Goal: Information Seeking & Learning: Stay updated

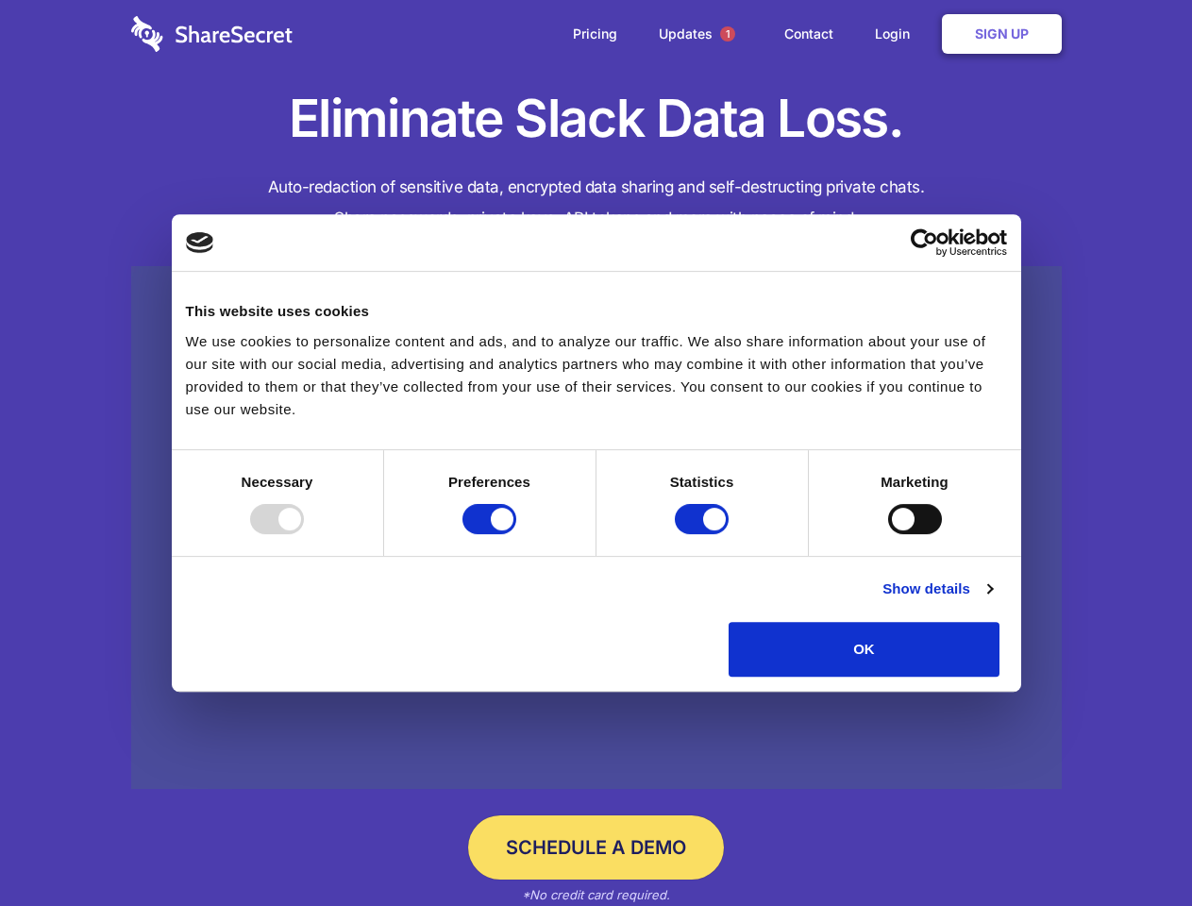
click at [304, 534] on div at bounding box center [277, 519] width 54 height 30
click at [516, 534] on input "Preferences" at bounding box center [490, 519] width 54 height 30
checkbox input "false"
click at [704, 534] on input "Statistics" at bounding box center [702, 519] width 54 height 30
checkbox input "false"
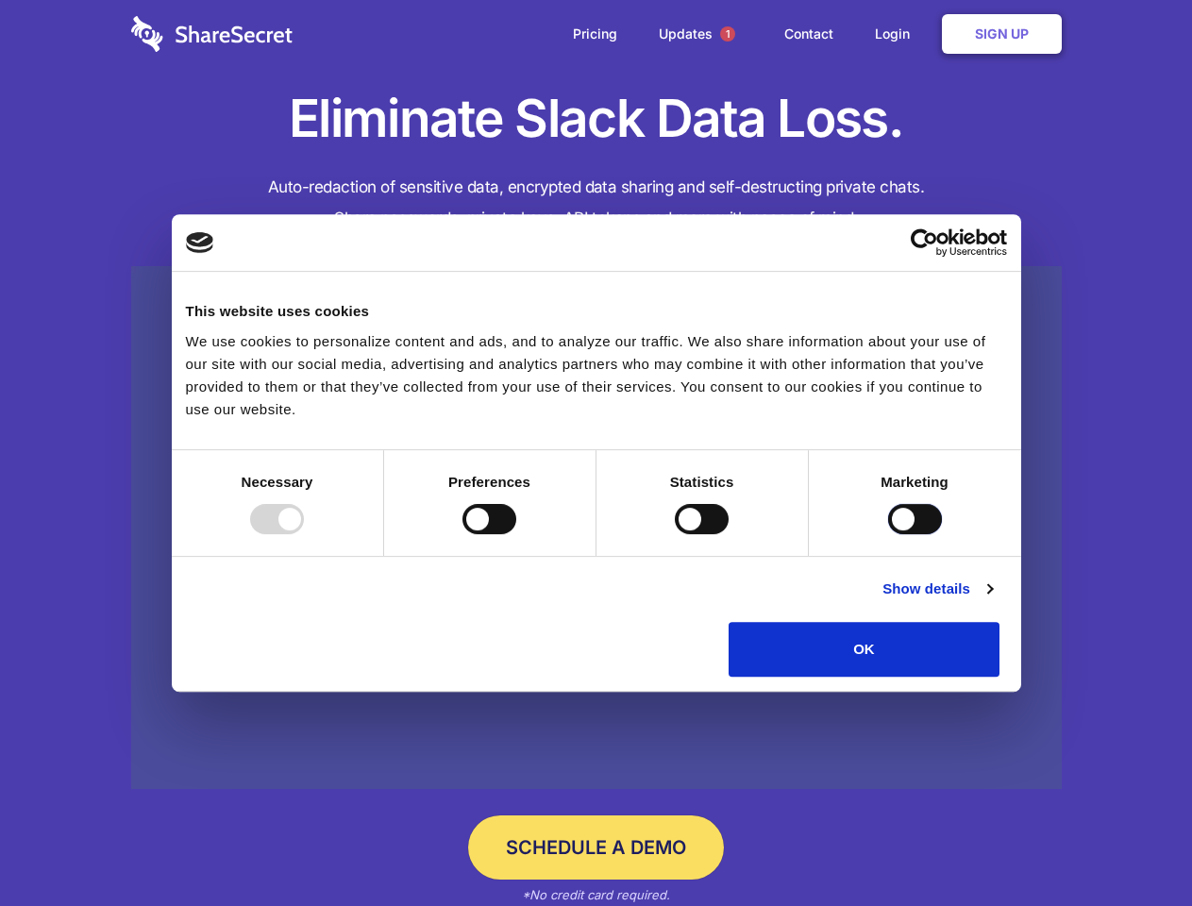
click at [888, 534] on input "Marketing" at bounding box center [915, 519] width 54 height 30
checkbox input "true"
click at [992, 600] on link "Show details" at bounding box center [938, 589] width 110 height 23
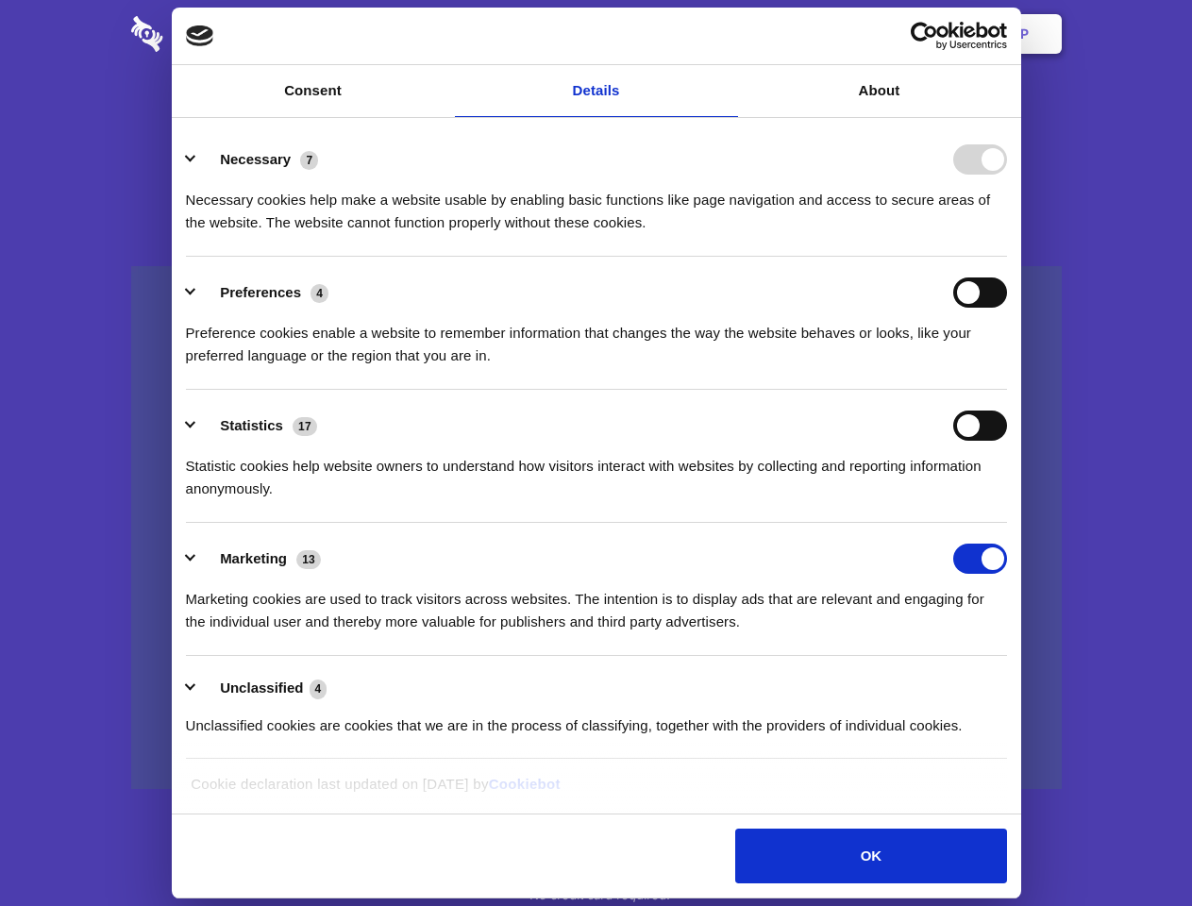
click at [1007, 234] on div "Necessary cookies help make a website usable by enabling basic functions like p…" at bounding box center [596, 204] width 821 height 59
click at [727, 34] on span "1" at bounding box center [727, 33] width 15 height 15
